Goal: Information Seeking & Learning: Understand process/instructions

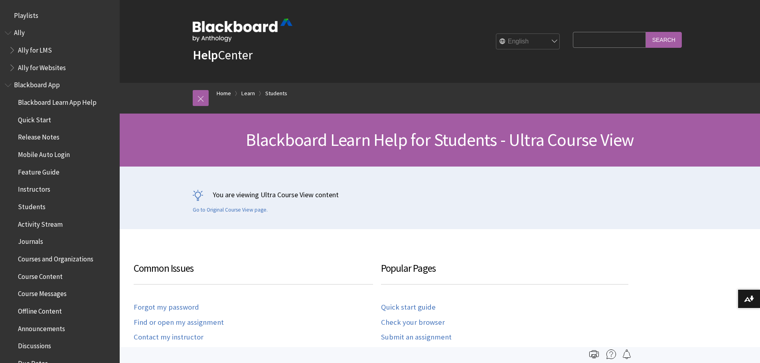
scroll to position [925, 0]
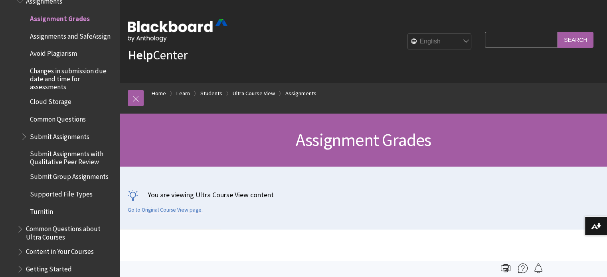
drag, startPoint x: 546, startPoint y: 165, endPoint x: 538, endPoint y: 121, distance: 45.0
click at [546, 165] on div "Assignment Grades" at bounding box center [363, 140] width 487 height 53
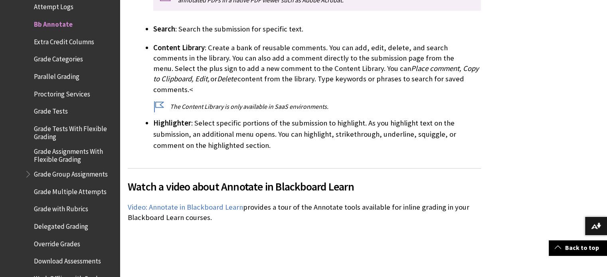
scroll to position [1197, 0]
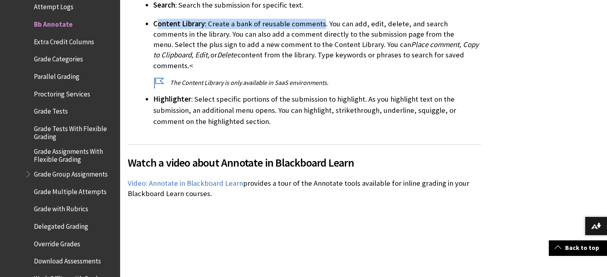
drag, startPoint x: 155, startPoint y: 25, endPoint x: 320, endPoint y: 26, distance: 164.7
click at [320, 26] on p "Content Library : Create a bank of reusable comments. You can add, edit, delete…" at bounding box center [316, 45] width 327 height 52
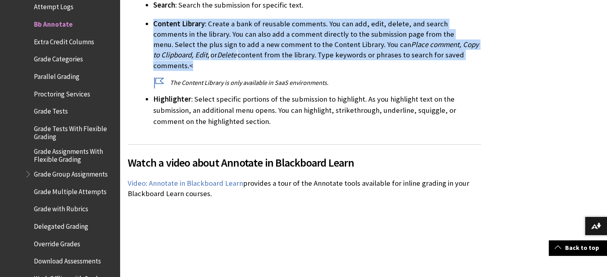
drag, startPoint x: 153, startPoint y: 23, endPoint x: 429, endPoint y: 57, distance: 277.7
click at [429, 57] on p "Content Library : Create a bank of reusable comments. You can add, edit, delete…" at bounding box center [316, 45] width 327 height 52
copy p "Content Library : Create a bank of reusable comments. You can add, edit, delete…"
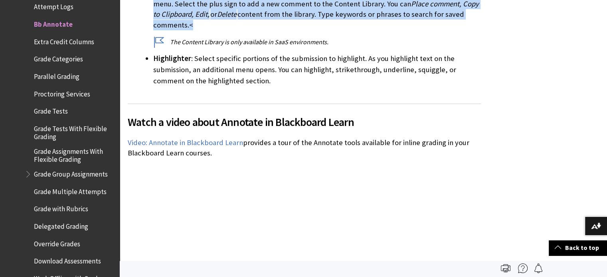
scroll to position [1236, 0]
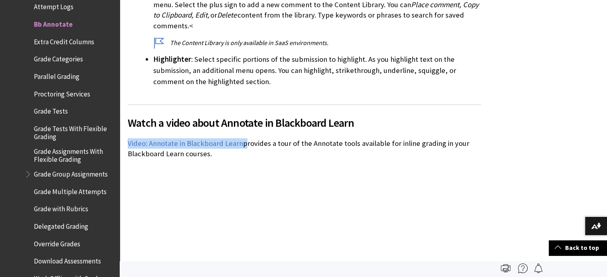
drag, startPoint x: 242, startPoint y: 133, endPoint x: 123, endPoint y: 131, distance: 119.3
copy p "Video: Annotate in Blackboard Learn"
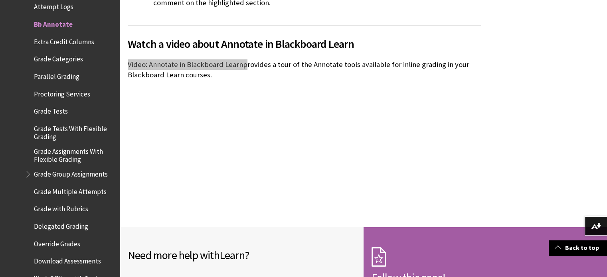
scroll to position [1316, 0]
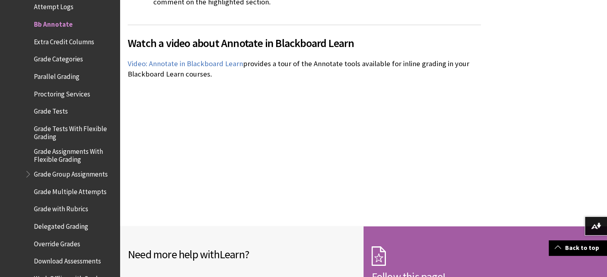
click at [380, 120] on div "Watch a video about Annotate in Blackboard Learn The following narrated video p…" at bounding box center [304, 106] width 353 height 162
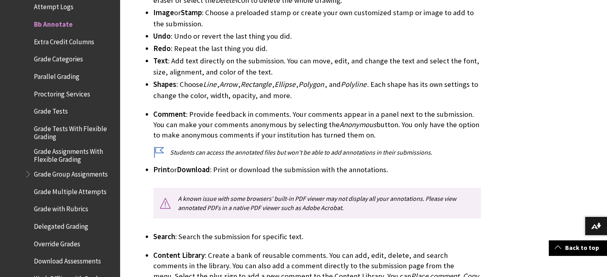
scroll to position [1030, 0]
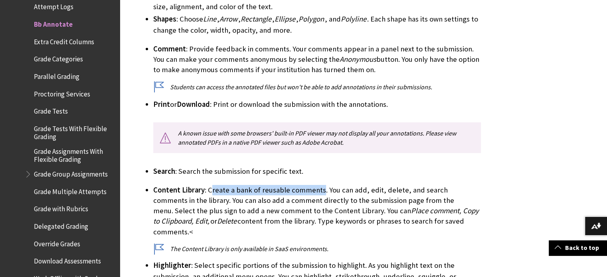
drag, startPoint x: 319, startPoint y: 191, endPoint x: 211, endPoint y: 189, distance: 108.5
click at [211, 189] on p "Content Library : Create a bank of reusable comments. You can add, edit, delete…" at bounding box center [316, 211] width 327 height 52
copy p "reate a bank of reusable comments"
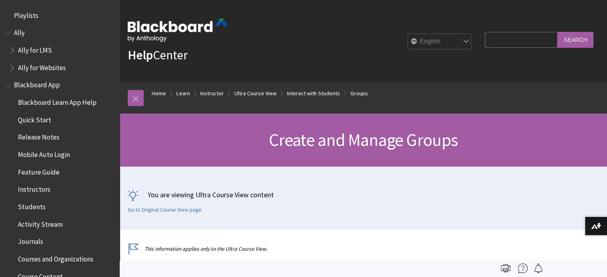
scroll to position [1371, 0]
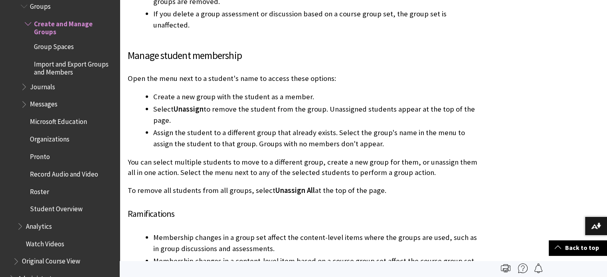
scroll to position [4547, 0]
